Goal: Information Seeking & Learning: Learn about a topic

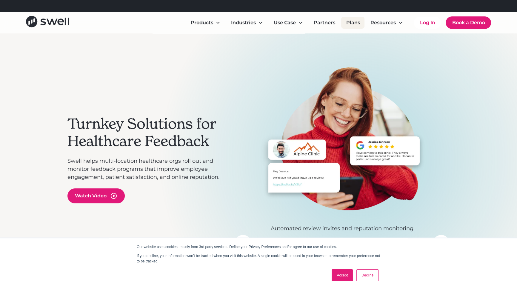
click at [346, 21] on link "Plans" at bounding box center [352, 23] width 23 height 12
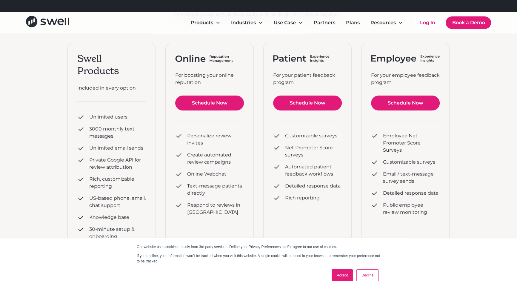
scroll to position [93, 0]
click at [349, 270] on link "Accept" at bounding box center [342, 275] width 21 height 12
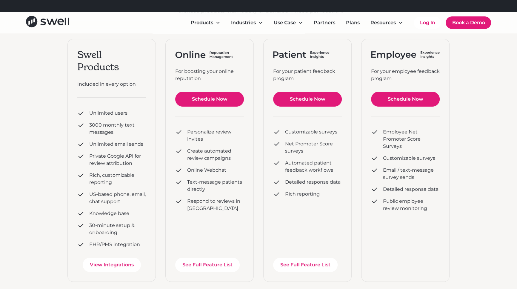
scroll to position [96, 0]
click at [254, 193] on div "Swell Products Included in every option Unlimited users 3000 monthly text messa…" at bounding box center [258, 160] width 382 height 243
click at [255, 191] on div "Swell Products Included in every option Unlimited users 3000 monthly text messa…" at bounding box center [258, 160] width 382 height 243
click at [256, 210] on div "Swell Products Included in every option Unlimited users 3000 monthly text messa…" at bounding box center [258, 160] width 382 height 243
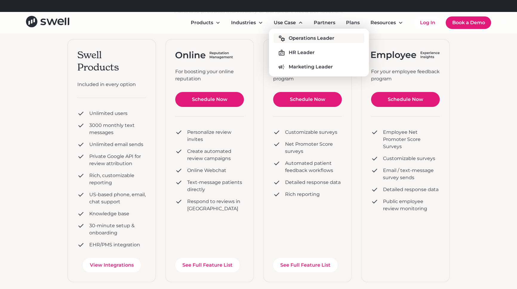
click at [310, 38] on div "Operations Leader" at bounding box center [312, 38] width 46 height 7
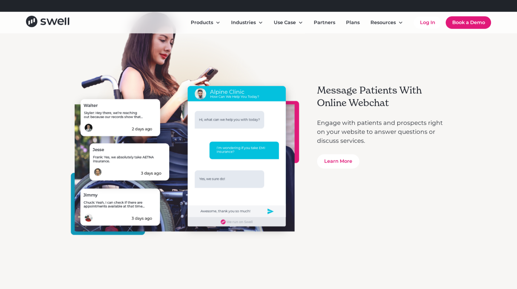
scroll to position [1695, 0]
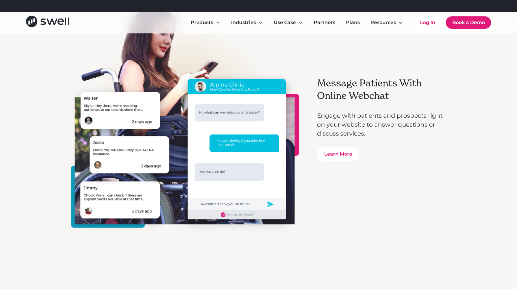
click at [367, 90] on h3 "Message Patients With Online Webchat" at bounding box center [383, 89] width 133 height 25
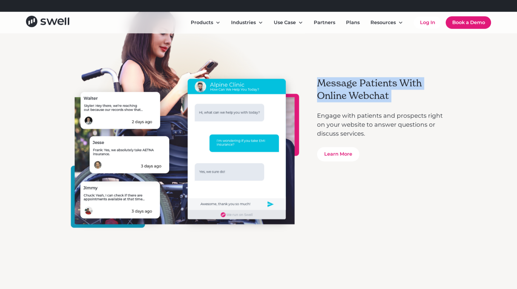
click at [367, 90] on h3 "Message Patients With Online Webchat" at bounding box center [383, 89] width 133 height 25
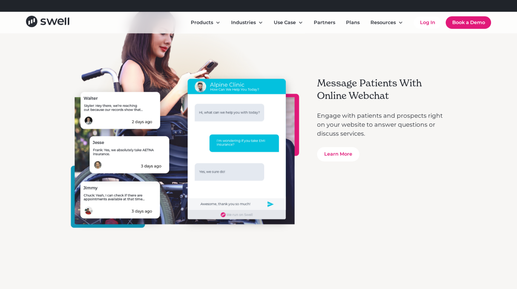
scroll to position [1635, 0]
